Goal: Communication & Community: Answer question/provide support

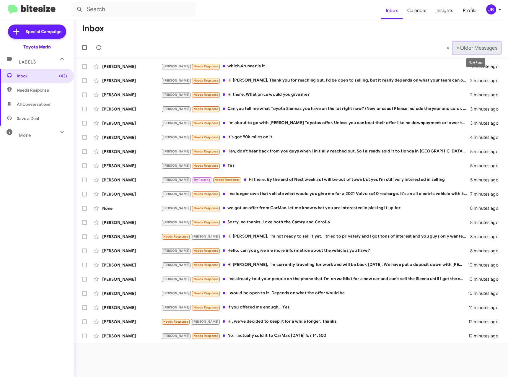
click at [460, 46] on span "Older Messages" at bounding box center [479, 48] width 38 height 6
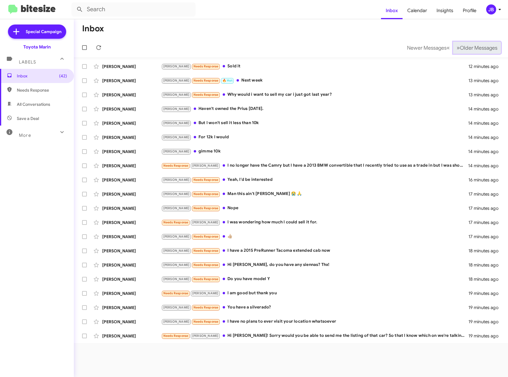
click at [460, 48] on span "Older Messages" at bounding box center [479, 48] width 38 height 6
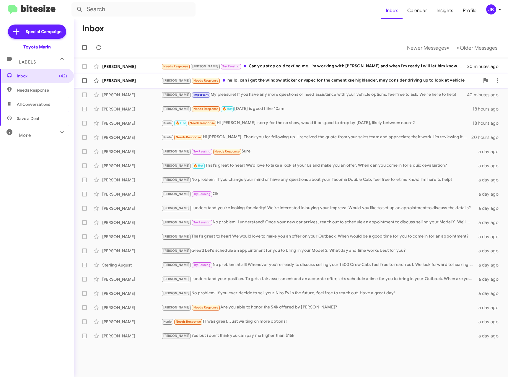
click at [116, 82] on div "[PERSON_NAME]" at bounding box center [131, 81] width 59 height 6
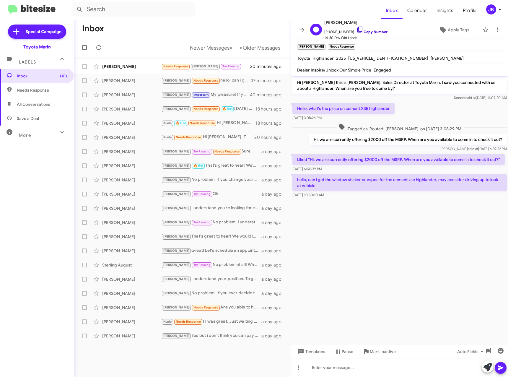
click at [357, 27] on icon at bounding box center [360, 29] width 7 height 7
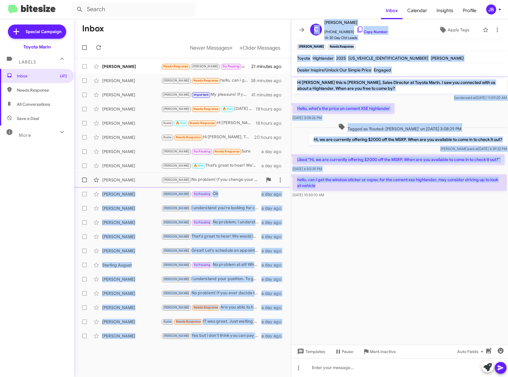
drag, startPoint x: 326, startPoint y: 188, endPoint x: 290, endPoint y: 179, distance: 36.8
click at [290, 179] on div "Inbox Newer Messages « Previous » Next Older Messages [PERSON_NAME] Needs Respo…" at bounding box center [291, 198] width 434 height 358
drag, startPoint x: 290, startPoint y: 179, endPoint x: 315, endPoint y: 188, distance: 26.1
click at [315, 188] on p "hello, can i get the window sticker or vspec for the cement xse highlander, may…" at bounding box center [399, 182] width 214 height 17
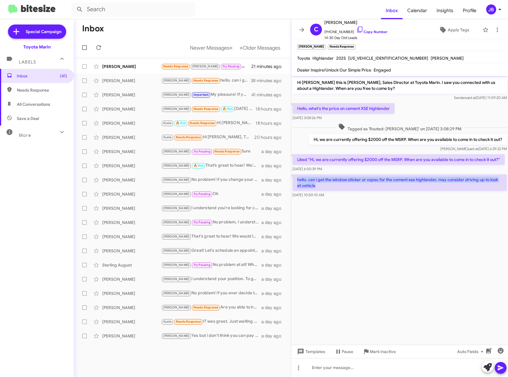
drag, startPoint x: 319, startPoint y: 186, endPoint x: 294, endPoint y: 181, distance: 25.6
click at [294, 181] on p "hello, can i get the window sticker or vspec for the cement xse highlander, may…" at bounding box center [399, 182] width 214 height 17
drag, startPoint x: 294, startPoint y: 181, endPoint x: 306, endPoint y: 184, distance: 12.1
copy p "hello, can i get the window sticker or vspec for the cement xse highlander, may…"
click at [130, 65] on div "[PERSON_NAME]" at bounding box center [131, 67] width 59 height 6
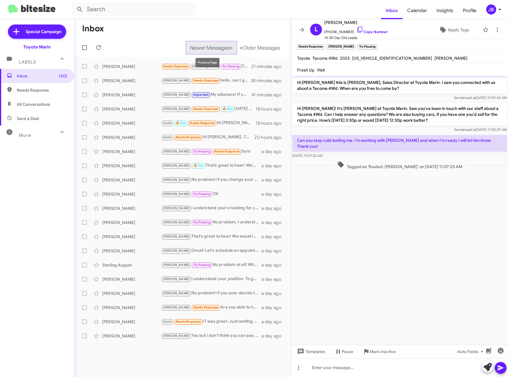
click at [215, 48] on span "Newer Messages" at bounding box center [210, 48] width 40 height 6
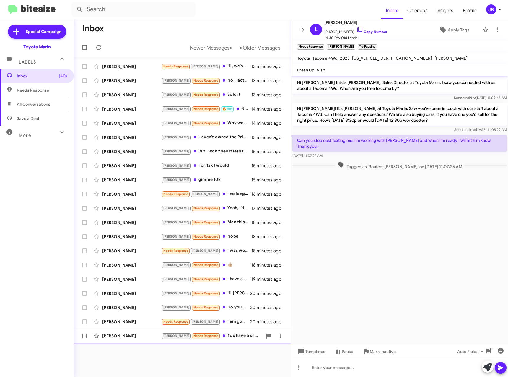
click at [132, 340] on div "[PERSON_NAME] [PERSON_NAME] Needs Response You have a silverado? 20 minutes ago" at bounding box center [183, 336] width 208 height 12
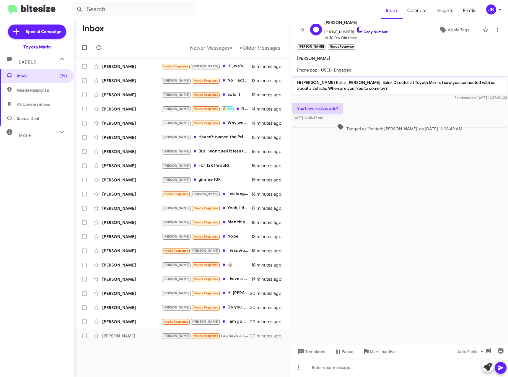
click at [357, 28] on icon at bounding box center [360, 29] width 7 height 7
click at [488, 369] on icon at bounding box center [488, 367] width 8 height 8
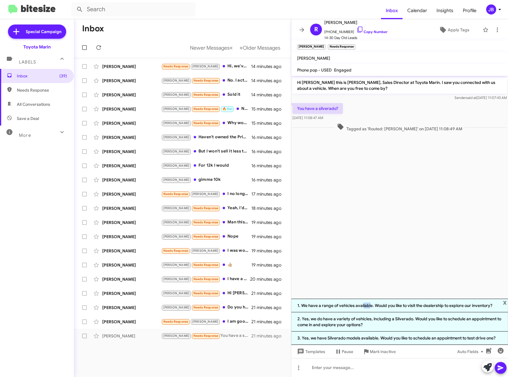
click at [364, 304] on li "1. We have a range of vehicles available. Would you like to visit the dealershi…" at bounding box center [399, 306] width 217 height 14
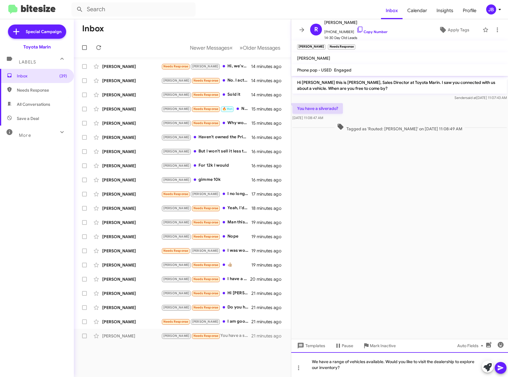
click at [350, 369] on div "We have a range of vehicles available. Would you like to visit the dealership t…" at bounding box center [399, 364] width 217 height 25
click at [500, 368] on icon at bounding box center [501, 367] width 6 height 5
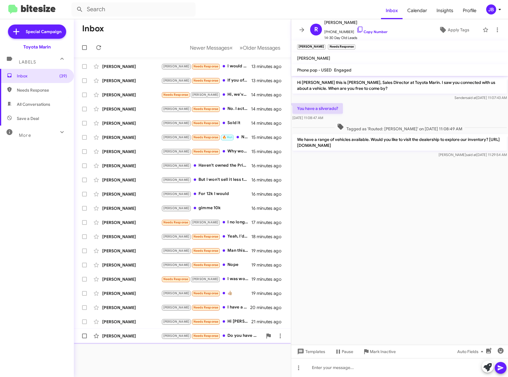
click at [122, 336] on div "[PERSON_NAME]" at bounding box center [131, 336] width 59 height 6
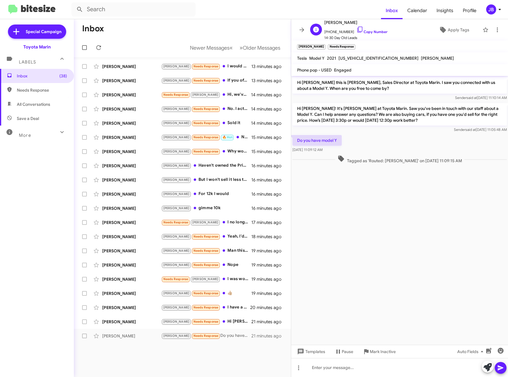
drag, startPoint x: 353, startPoint y: 28, endPoint x: 344, endPoint y: 31, distance: 9.3
click at [357, 28] on icon at bounding box center [360, 29] width 7 height 7
click at [488, 369] on icon at bounding box center [488, 367] width 8 height 8
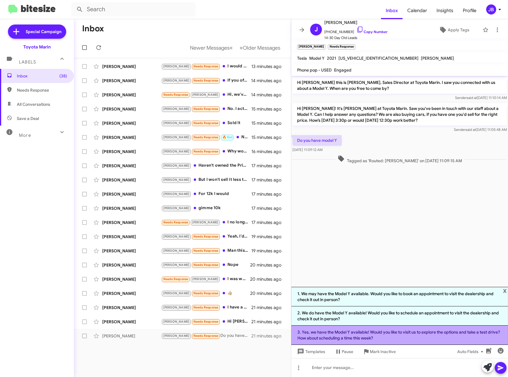
click at [392, 335] on li "3. Yes, we have the Model Y available! Would you like to visit us to explore th…" at bounding box center [399, 335] width 217 height 19
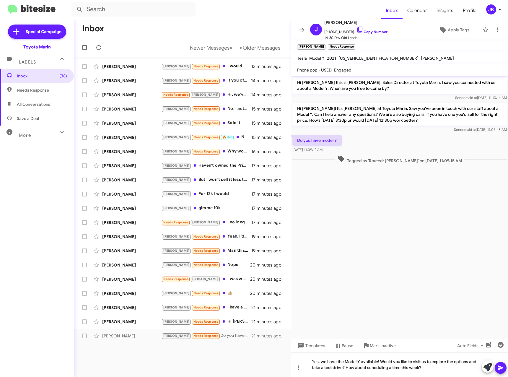
click at [500, 368] on icon at bounding box center [501, 367] width 6 height 5
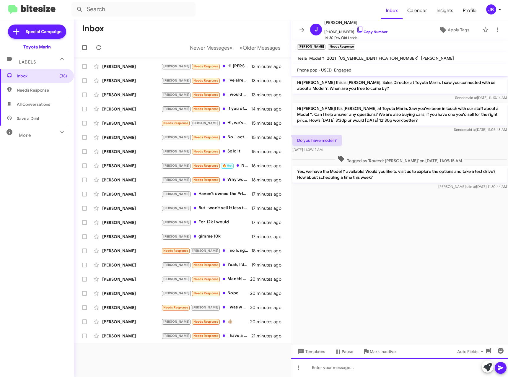
click at [324, 370] on div at bounding box center [399, 367] width 217 height 19
click at [501, 368] on icon at bounding box center [501, 367] width 6 height 5
click at [129, 335] on div "[PERSON_NAME]" at bounding box center [131, 336] width 59 height 6
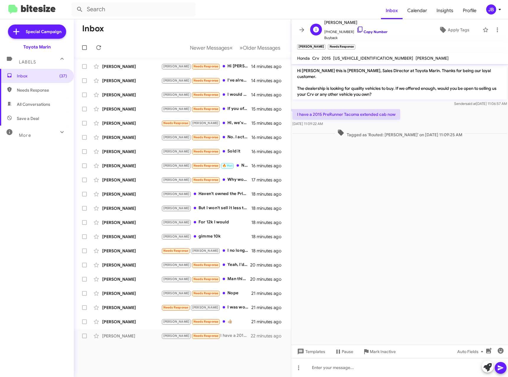
click at [357, 29] on icon at bounding box center [360, 29] width 7 height 7
click at [488, 369] on icon at bounding box center [488, 367] width 8 height 8
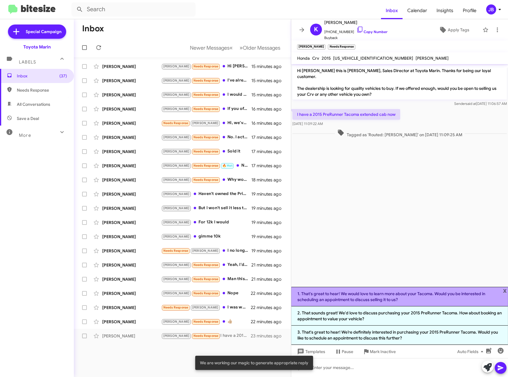
click at [413, 296] on li "1. That's great to hear! We would love to learn more about your Tacoma. Would y…" at bounding box center [399, 296] width 217 height 19
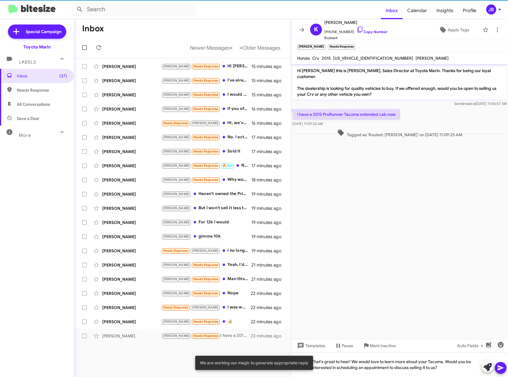
click at [503, 368] on icon at bounding box center [500, 367] width 7 height 7
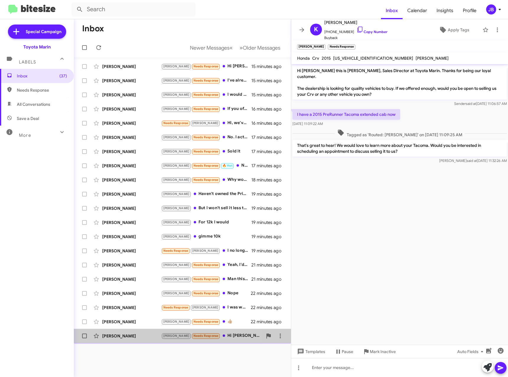
click at [126, 335] on div "[PERSON_NAME]" at bounding box center [131, 336] width 59 height 6
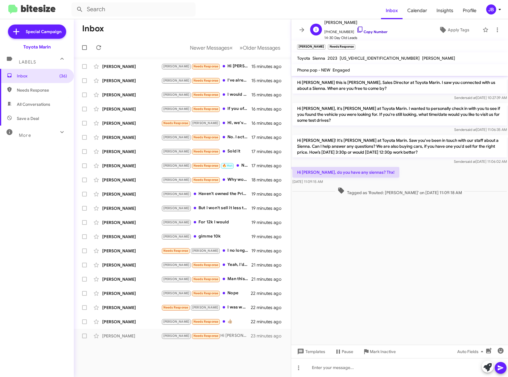
click at [357, 28] on icon at bounding box center [360, 29] width 7 height 7
click at [128, 321] on div "[PERSON_NAME]" at bounding box center [131, 322] width 59 height 6
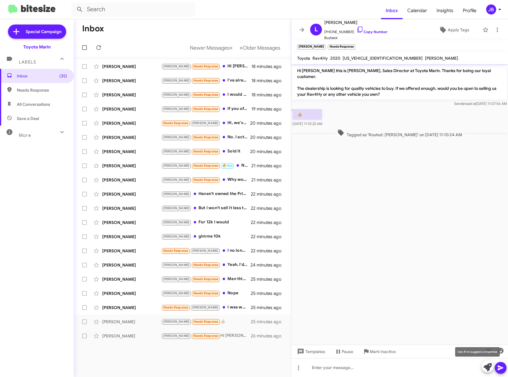
click at [488, 365] on icon at bounding box center [488, 367] width 8 height 8
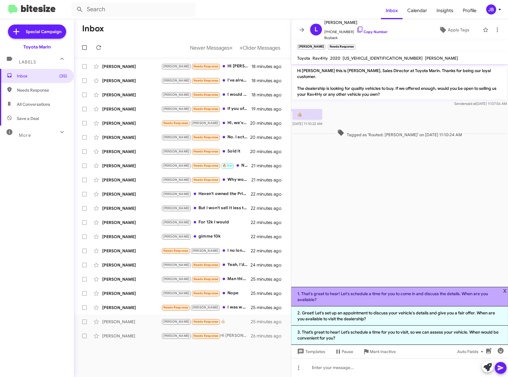
click at [384, 298] on li "1. That's great to hear! Let's schedule a time for you to come in and discuss t…" at bounding box center [399, 296] width 217 height 19
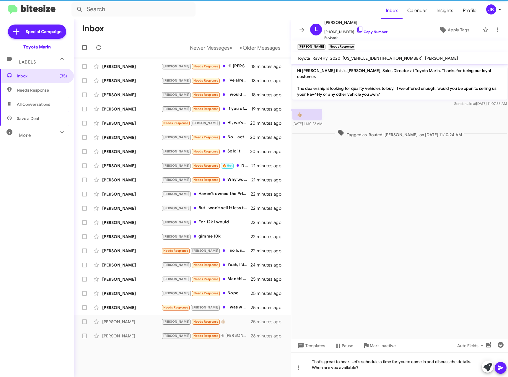
click at [499, 369] on icon at bounding box center [501, 367] width 6 height 5
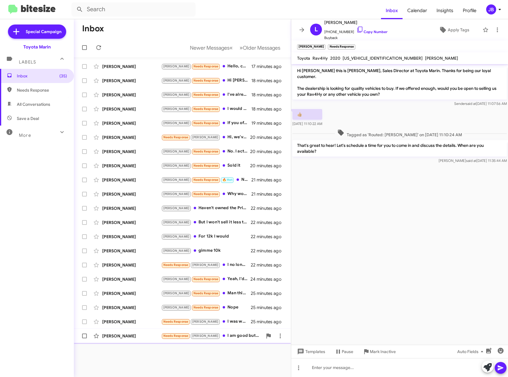
click at [115, 337] on div "[PERSON_NAME]" at bounding box center [131, 336] width 59 height 6
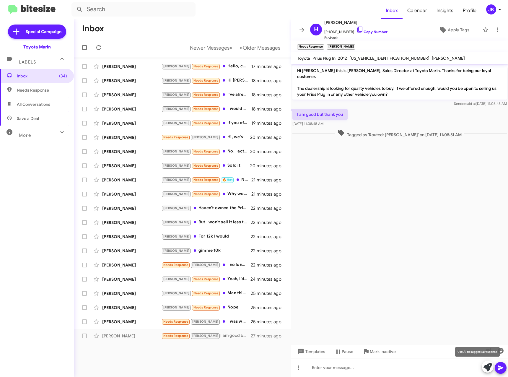
click at [489, 368] on icon at bounding box center [488, 367] width 8 height 8
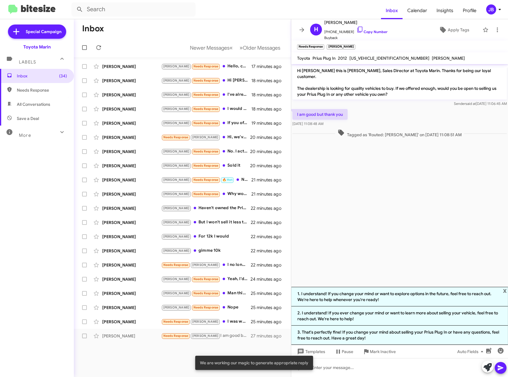
drag, startPoint x: 378, startPoint y: 297, endPoint x: 392, endPoint y: 298, distance: 13.9
click at [378, 297] on li "1. I understand! If you change your mind or want to explore options in the futu…" at bounding box center [399, 296] width 217 height 19
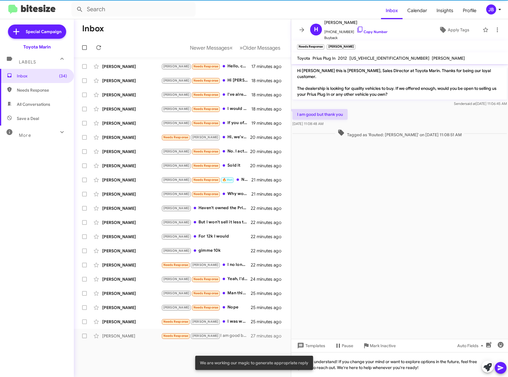
drag, startPoint x: 501, startPoint y: 369, endPoint x: 473, endPoint y: 361, distance: 28.5
click at [500, 369] on icon at bounding box center [501, 367] width 6 height 5
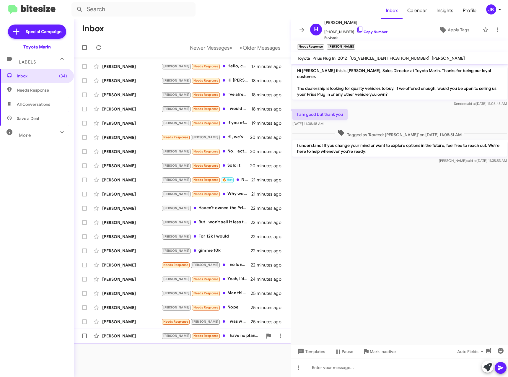
click at [130, 336] on div "[PERSON_NAME]" at bounding box center [131, 336] width 59 height 6
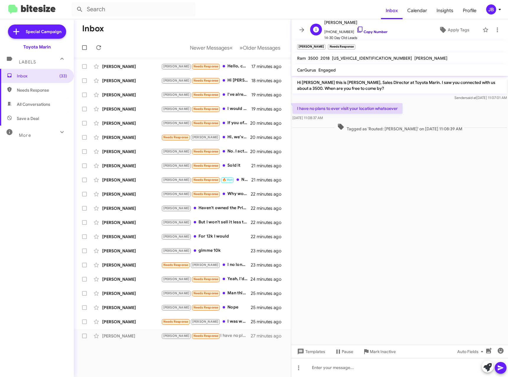
click at [357, 31] on icon at bounding box center [359, 30] width 5 height 6
click at [487, 367] on icon at bounding box center [488, 367] width 8 height 8
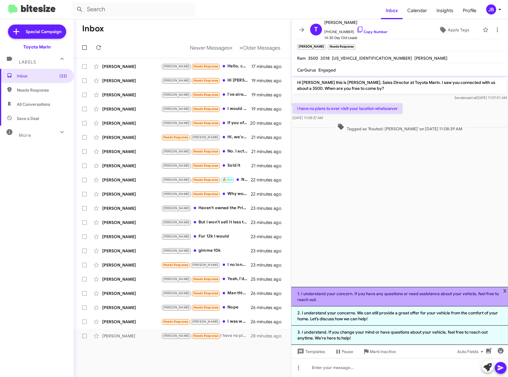
click at [368, 293] on li "1. I understand your concern. If you have any questions or need assistance abou…" at bounding box center [399, 296] width 217 height 19
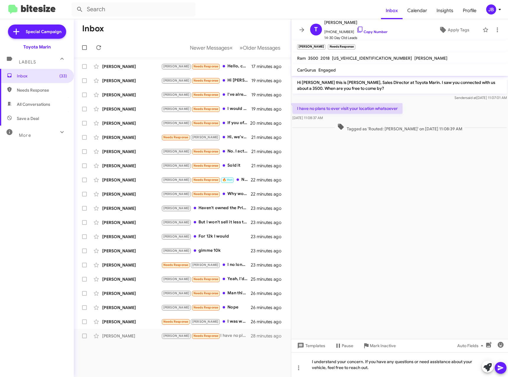
click at [502, 367] on icon at bounding box center [500, 367] width 7 height 7
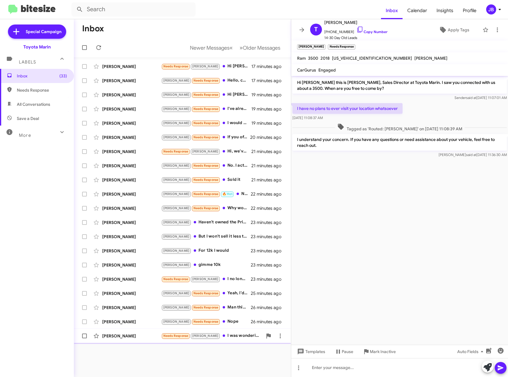
click at [131, 332] on div "[PERSON_NAME] Needs Response [PERSON_NAME] I was wondering how much I could sel…" at bounding box center [183, 336] width 208 height 12
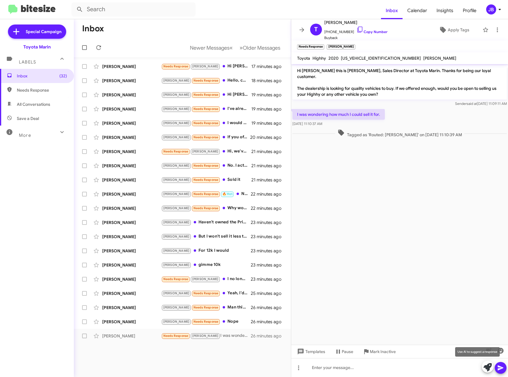
click at [487, 368] on icon at bounding box center [488, 367] width 8 height 8
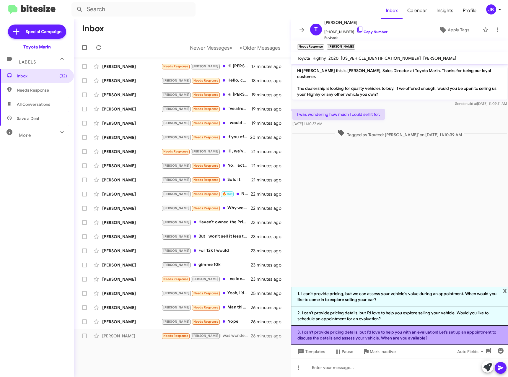
click at [436, 335] on li "3. I can't provide pricing details, but I’d love to help you with an evaluation…" at bounding box center [399, 335] width 217 height 19
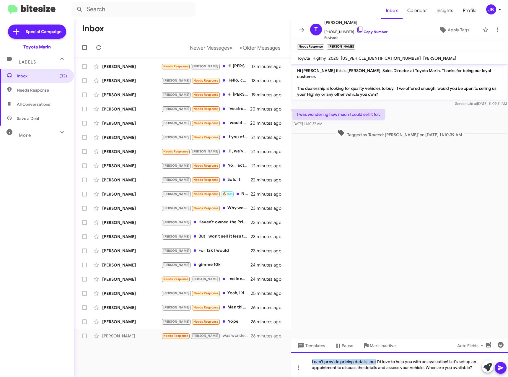
drag, startPoint x: 376, startPoint y: 362, endPoint x: 302, endPoint y: 362, distance: 74.2
click at [302, 362] on div "I can't provide pricing details, but I’d love to help you with an evaluation! L…" at bounding box center [399, 364] width 217 height 25
click at [498, 366] on icon at bounding box center [501, 367] width 6 height 5
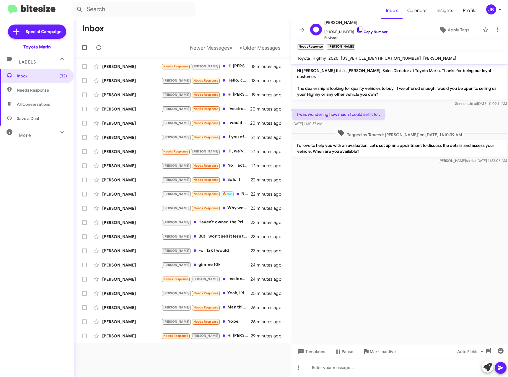
click at [357, 29] on icon at bounding box center [360, 29] width 7 height 7
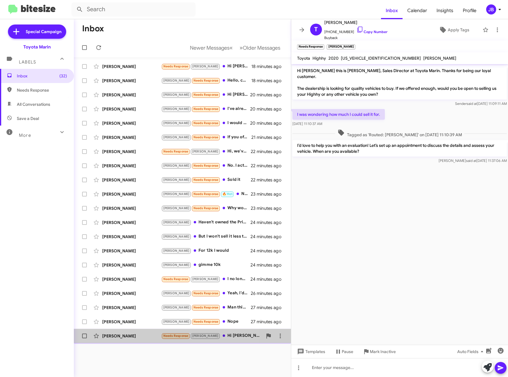
click at [125, 330] on div "[PERSON_NAME] Needs Response [PERSON_NAME] Hi [PERSON_NAME]! Sorry would you be…" at bounding box center [183, 336] width 208 height 12
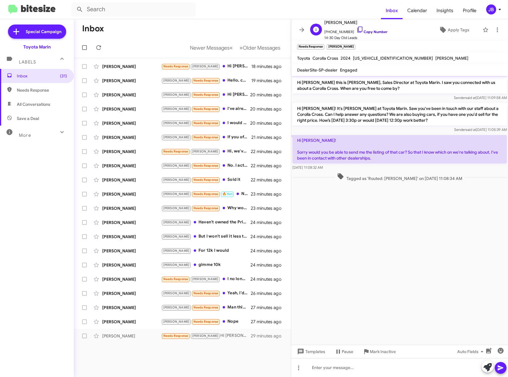
click at [357, 29] on icon at bounding box center [360, 29] width 7 height 7
click at [326, 370] on div at bounding box center [399, 367] width 217 height 19
click at [329, 364] on div "That" at bounding box center [399, 367] width 217 height 19
click at [503, 370] on icon at bounding box center [500, 367] width 7 height 7
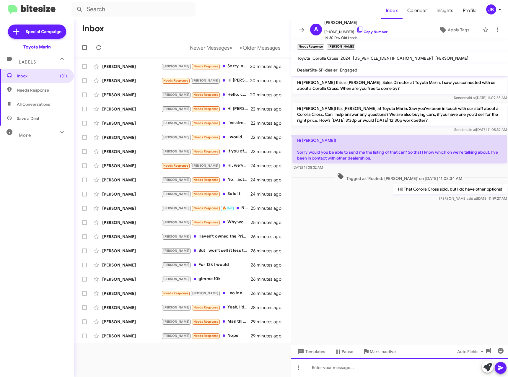
click at [328, 365] on div at bounding box center [399, 367] width 217 height 19
click at [502, 368] on icon at bounding box center [501, 367] width 6 height 5
click at [125, 336] on div "[PERSON_NAME]" at bounding box center [131, 336] width 59 height 6
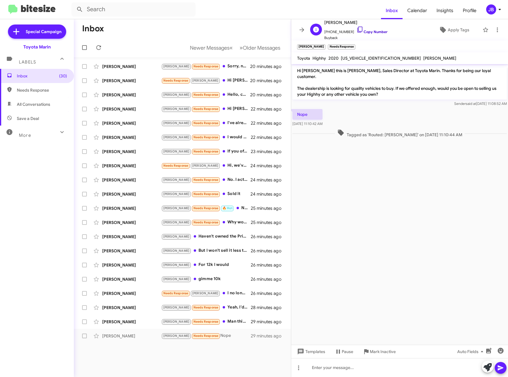
click at [357, 29] on icon at bounding box center [359, 30] width 5 height 6
click at [490, 367] on icon at bounding box center [488, 367] width 8 height 8
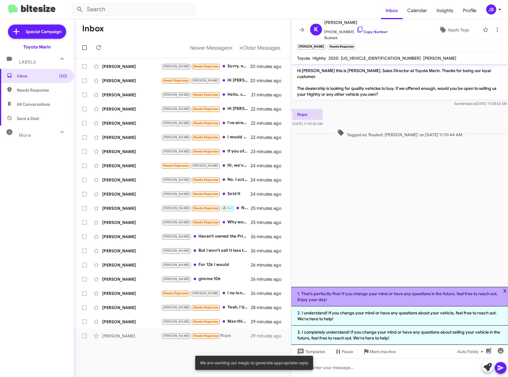
click at [388, 295] on li "1. That's perfectly fine! If you change your mind or have any questions in the …" at bounding box center [399, 296] width 217 height 19
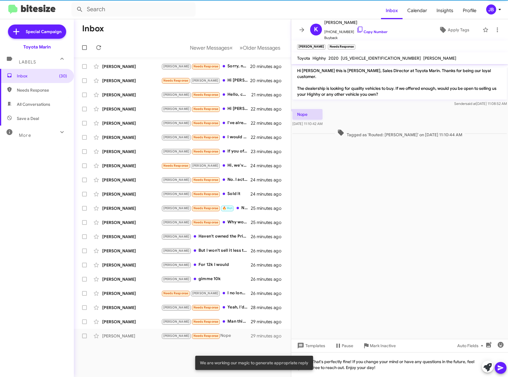
drag, startPoint x: 500, startPoint y: 371, endPoint x: 339, endPoint y: 350, distance: 162.6
click at [500, 370] on icon at bounding box center [500, 367] width 7 height 7
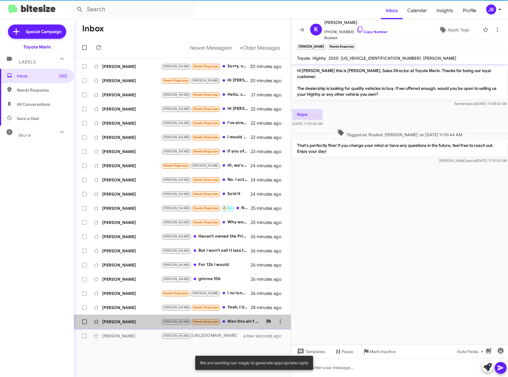
click at [128, 321] on div "[PERSON_NAME]" at bounding box center [131, 322] width 59 height 6
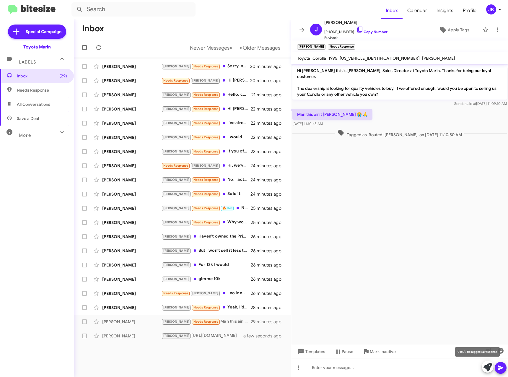
click at [488, 365] on icon at bounding box center [488, 367] width 8 height 8
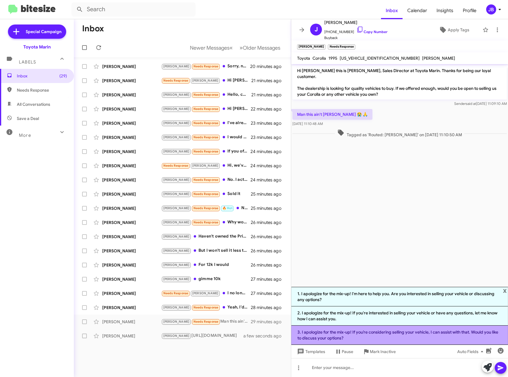
click at [372, 335] on li "3. I apologize for the mix-up! If you’re considering selling your vehicle, I ca…" at bounding box center [399, 335] width 217 height 19
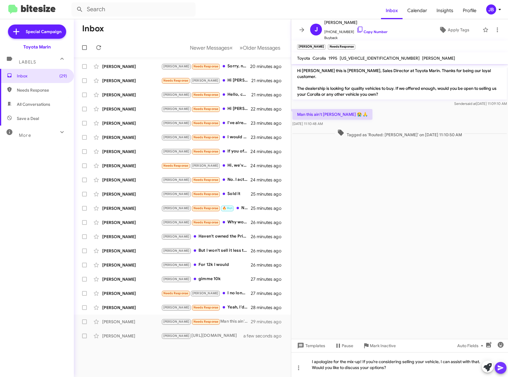
drag, startPoint x: 503, startPoint y: 370, endPoint x: 485, endPoint y: 323, distance: 49.8
click at [504, 370] on icon at bounding box center [500, 367] width 7 height 7
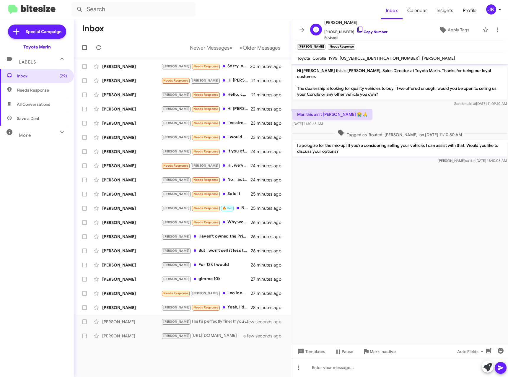
click at [357, 30] on icon at bounding box center [360, 29] width 7 height 7
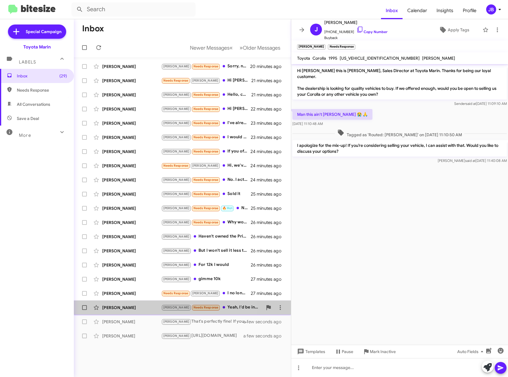
click at [124, 309] on div "[PERSON_NAME]" at bounding box center [131, 308] width 59 height 6
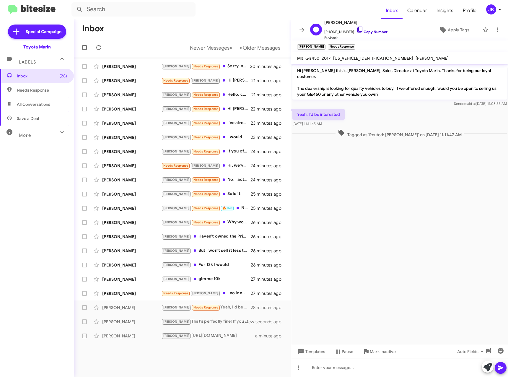
click at [357, 29] on icon at bounding box center [360, 29] width 7 height 7
click at [488, 366] on icon at bounding box center [488, 367] width 8 height 8
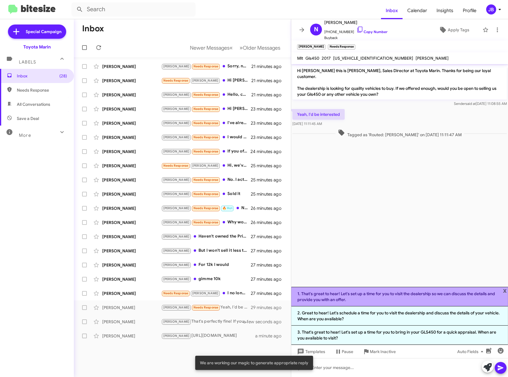
click at [375, 299] on li "1. That's great to hear! Let's set up a time for you to visit the dealership so…" at bounding box center [399, 296] width 217 height 19
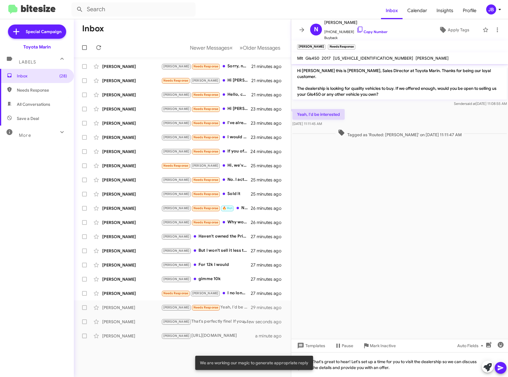
click at [500, 368] on icon at bounding box center [500, 367] width 7 height 7
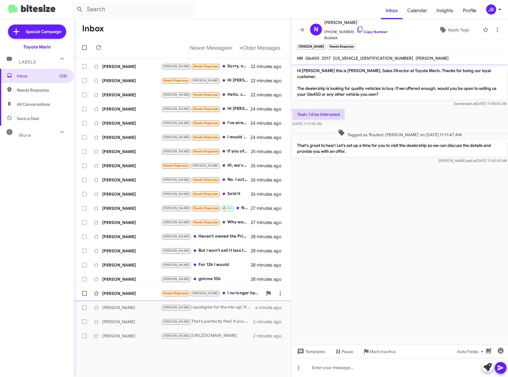
click at [130, 292] on div "[PERSON_NAME]" at bounding box center [131, 293] width 59 height 6
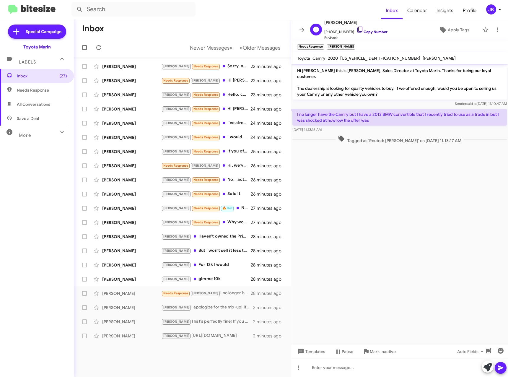
click at [357, 29] on icon at bounding box center [360, 29] width 7 height 7
click at [490, 367] on icon at bounding box center [488, 367] width 8 height 8
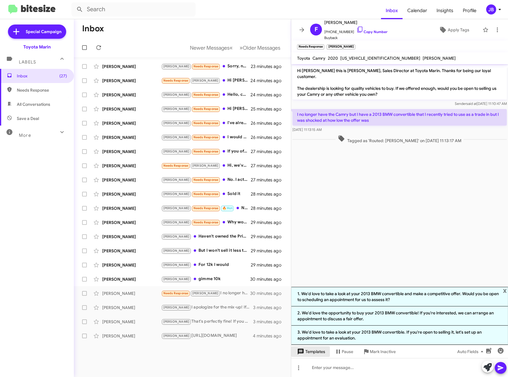
click at [310, 353] on span "Templates" at bounding box center [310, 351] width 29 height 11
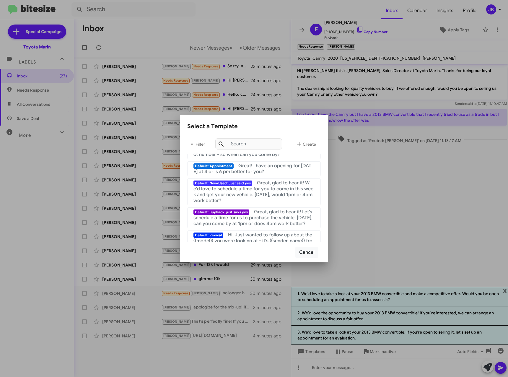
scroll to position [89, 0]
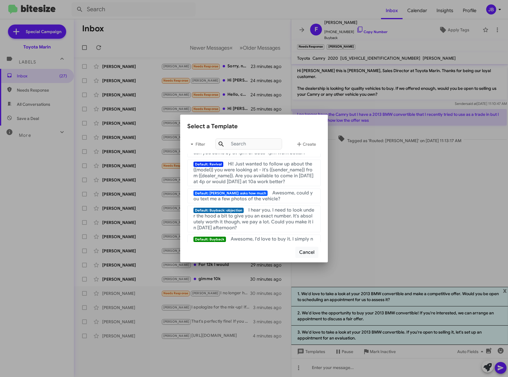
click at [407, 220] on div at bounding box center [254, 188] width 508 height 377
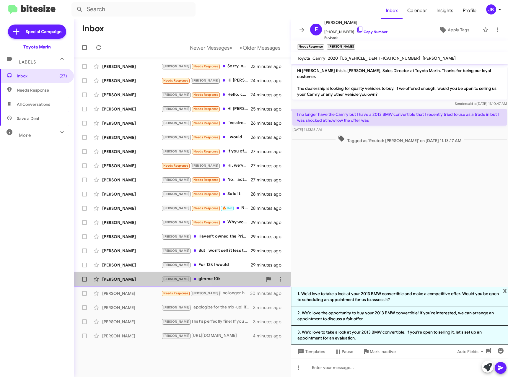
click at [139, 277] on div "[PERSON_NAME]" at bounding box center [131, 279] width 59 height 6
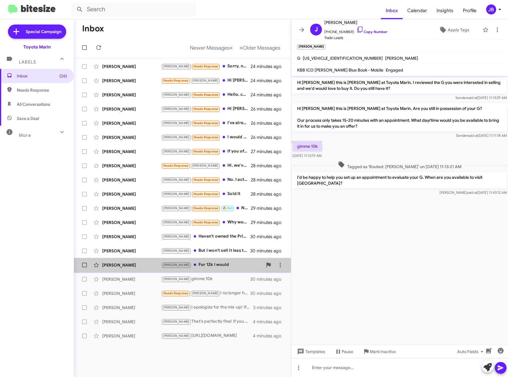
click at [127, 268] on div "[PERSON_NAME]" at bounding box center [131, 265] width 59 height 6
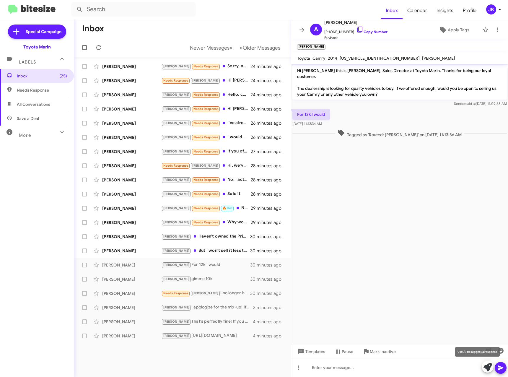
click at [485, 370] on icon at bounding box center [488, 367] width 8 height 8
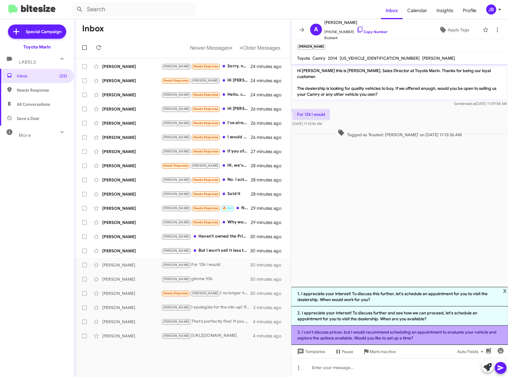
click at [416, 335] on li "3. I can't discuss prices, but I would recommend scheduling an appointment to e…" at bounding box center [399, 335] width 217 height 19
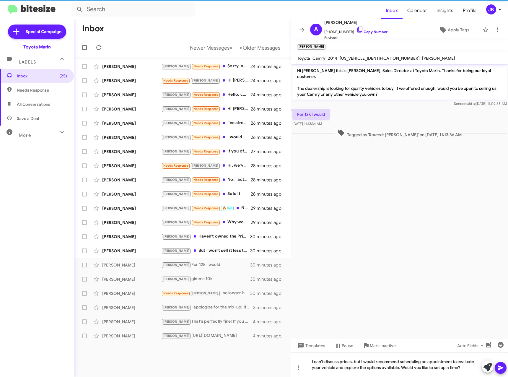
click at [502, 364] on icon at bounding box center [500, 367] width 7 height 7
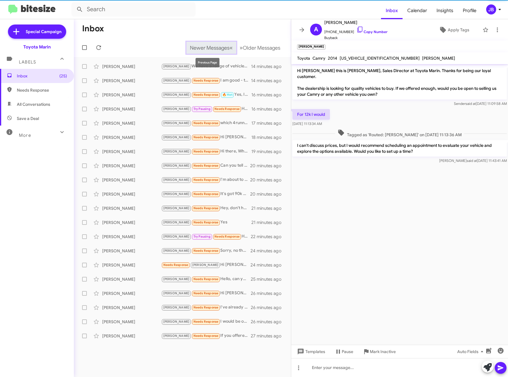
click at [194, 49] on span "Newer Messages" at bounding box center [210, 48] width 40 height 6
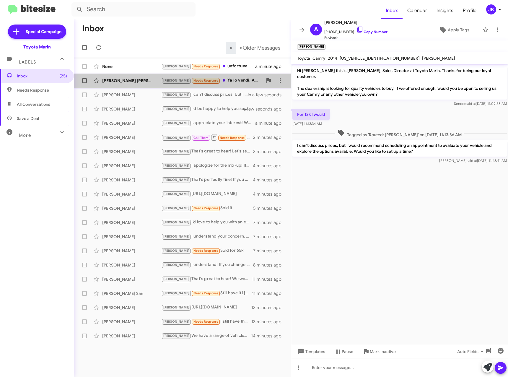
click at [119, 82] on div "[PERSON_NAME] [PERSON_NAME]" at bounding box center [131, 81] width 59 height 6
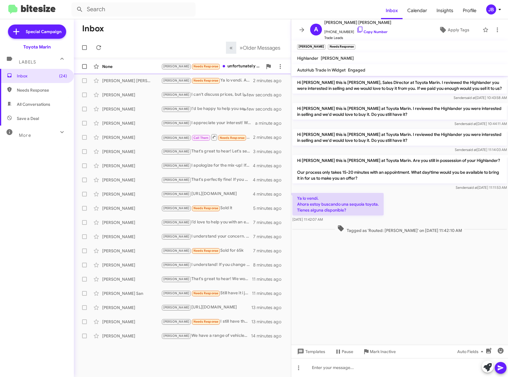
click at [116, 65] on div "None" at bounding box center [131, 67] width 59 height 6
